Goal: Task Accomplishment & Management: Manage account settings

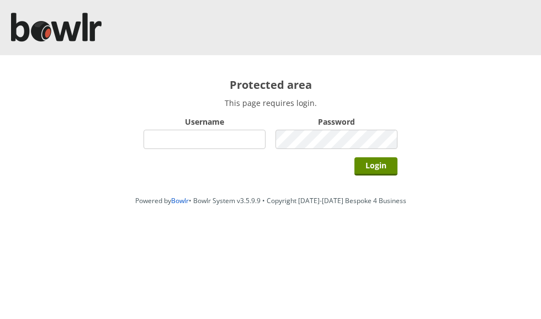
scroll to position [92, 0]
type input "grahamw"
click at [380, 164] on input "Login" at bounding box center [376, 166] width 43 height 18
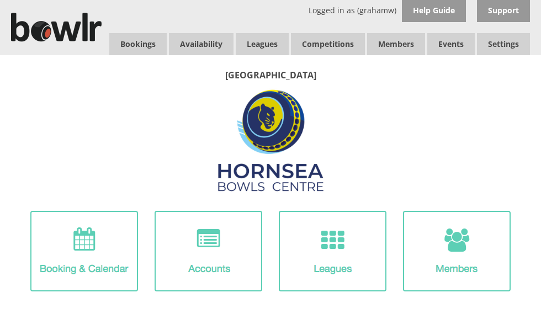
click at [146, 43] on link "Bookings" at bounding box center [137, 44] width 57 height 22
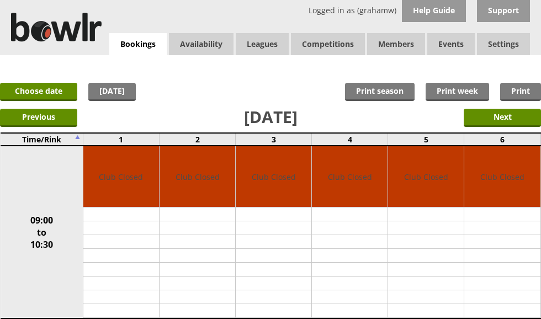
click at [507, 118] on input "Next" at bounding box center [502, 118] width 77 height 18
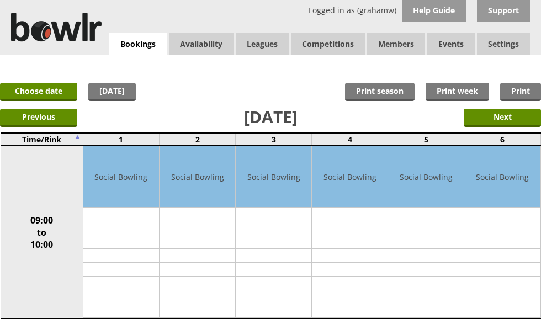
click at [0, 0] on link "Log Out" at bounding box center [0, 0] width 0 height 0
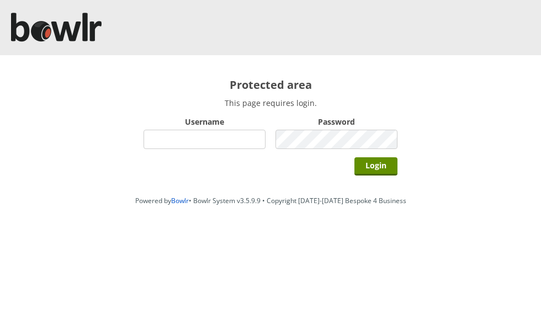
type input "grahamw"
click at [381, 163] on input "Login" at bounding box center [376, 166] width 43 height 18
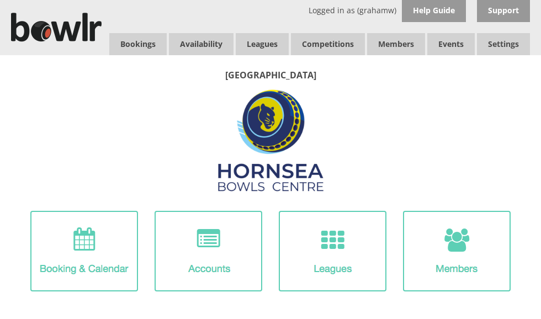
click at [144, 40] on link "Bookings" at bounding box center [137, 44] width 57 height 22
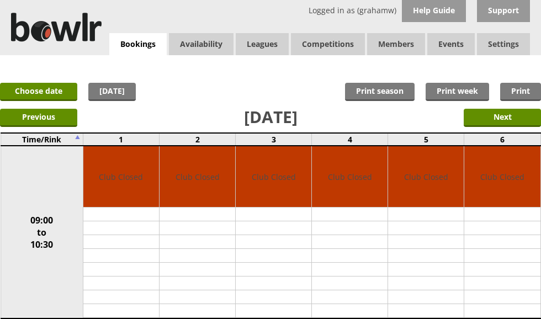
click at [58, 92] on link "Choose date" at bounding box center [38, 92] width 77 height 18
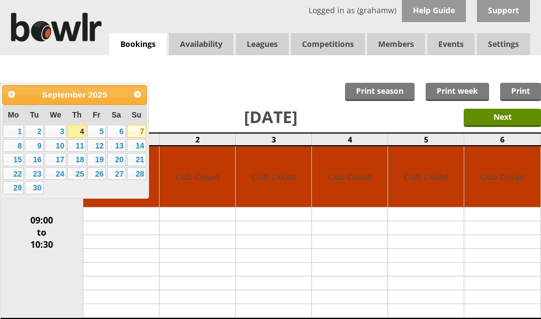
click at [139, 129] on link "7" at bounding box center [136, 131] width 19 height 13
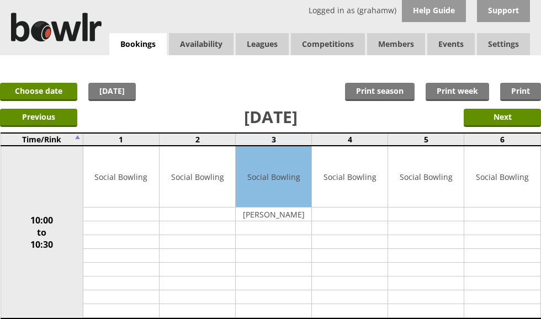
click at [0, 0] on link "Log Out" at bounding box center [0, 0] width 0 height 0
